Goal: Information Seeking & Learning: Compare options

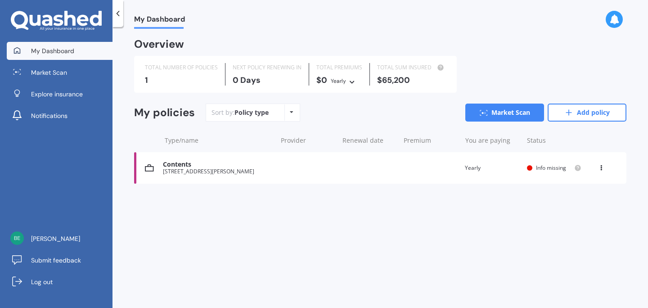
click at [174, 161] on div "Contents" at bounding box center [217, 165] width 109 height 8
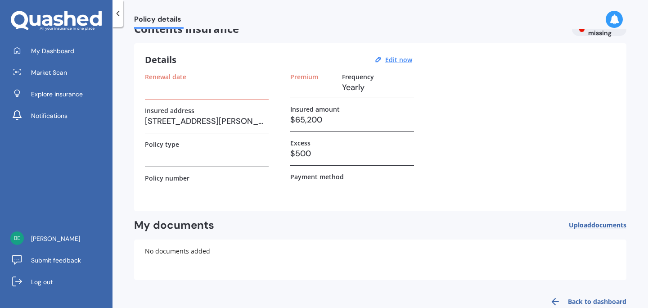
scroll to position [20, 0]
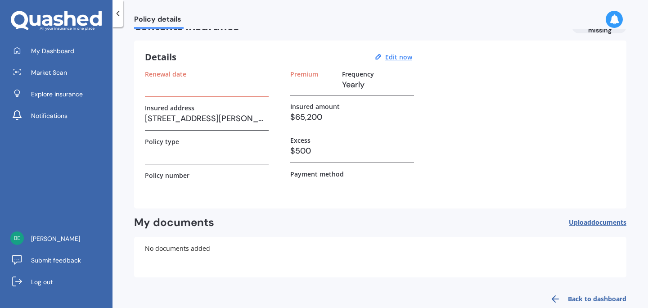
click at [573, 221] on span "Upload documents" at bounding box center [597, 222] width 58 height 7
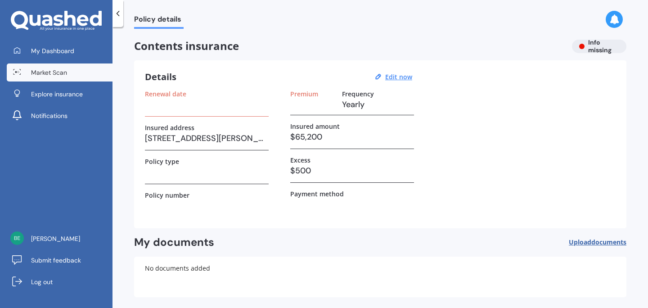
click at [61, 73] on span "Market Scan" at bounding box center [49, 72] width 36 height 9
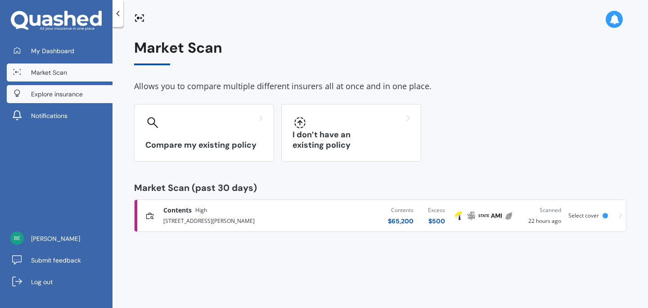
click at [55, 92] on span "Explore insurance" at bounding box center [57, 93] width 52 height 9
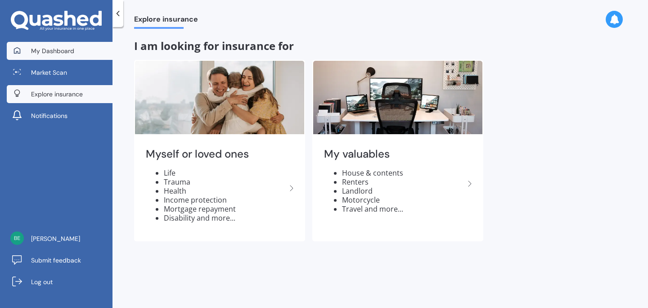
click at [58, 49] on span "My Dashboard" at bounding box center [52, 50] width 43 height 9
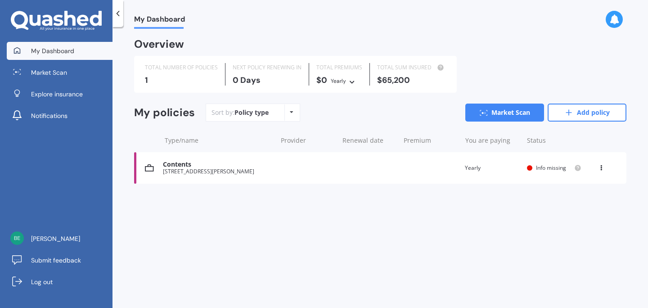
click at [291, 112] on icon at bounding box center [292, 111] width 4 height 5
click at [264, 229] on div "My Dashboard Overview TOTAL NUMBER OF POLICIES 1 NEXT POLICY RENEWING [DATE] TO…" at bounding box center [379, 169] width 535 height 281
click at [583, 107] on link "Add policy" at bounding box center [586, 112] width 79 height 18
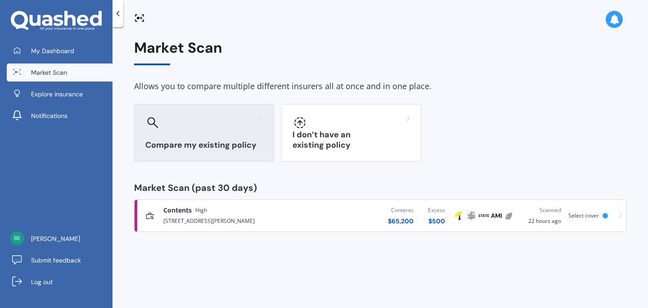
click at [195, 144] on h3 "Compare my existing policy" at bounding box center [203, 145] width 117 height 10
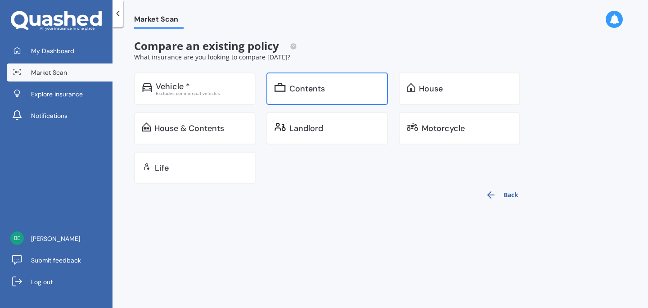
click at [299, 89] on div "Contents" at bounding box center [307, 88] width 36 height 9
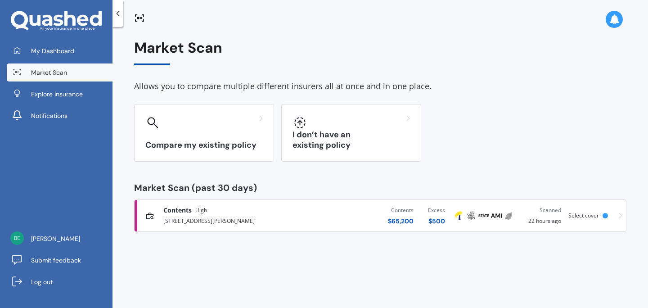
click at [188, 209] on span "Contents" at bounding box center [177, 209] width 28 height 9
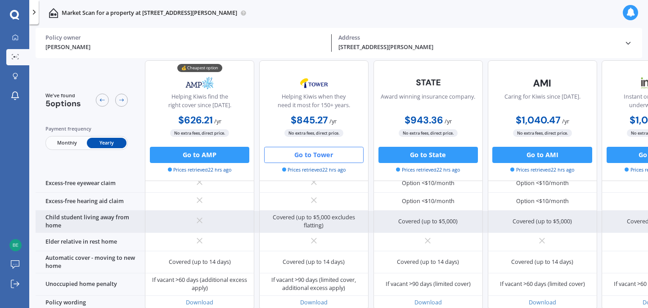
scroll to position [672, 0]
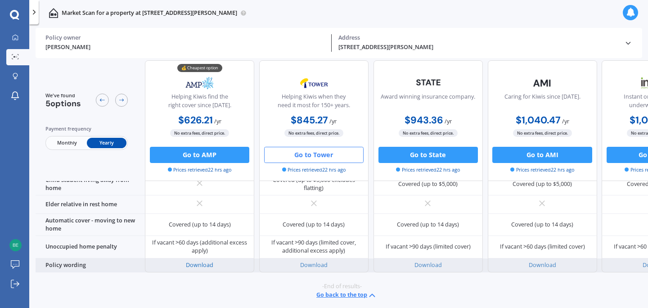
click at [204, 261] on link "Download" at bounding box center [199, 265] width 27 height 8
